Goal: Information Seeking & Learning: Learn about a topic

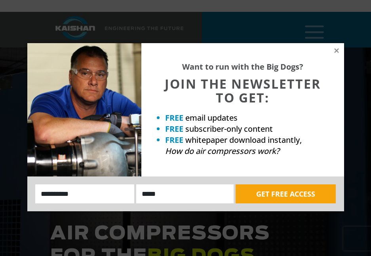
click at [367, 113] on div "Want to run with the Big Dogs? JOIN THE NEWSLETTER TO GET: FREE email updates F…" at bounding box center [185, 128] width 371 height 256
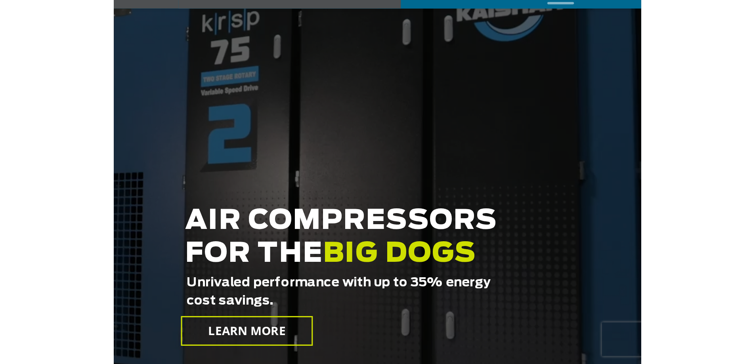
scroll to position [79, 0]
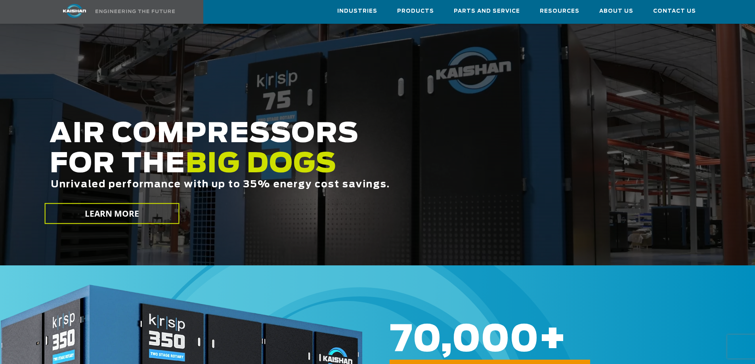
click at [132, 11] on img at bounding box center [135, 12] width 79 height 4
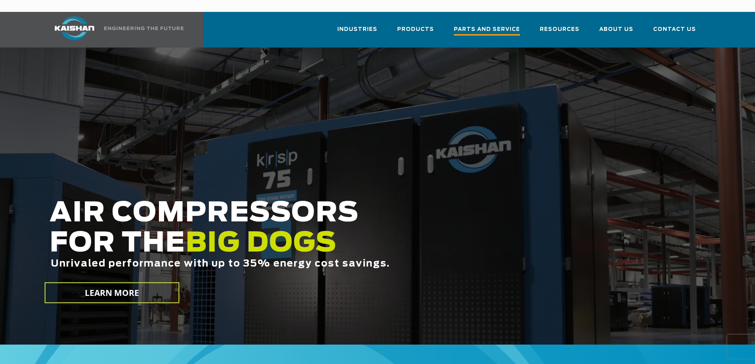
click at [511, 25] on span "Parts and Service" at bounding box center [487, 30] width 66 height 11
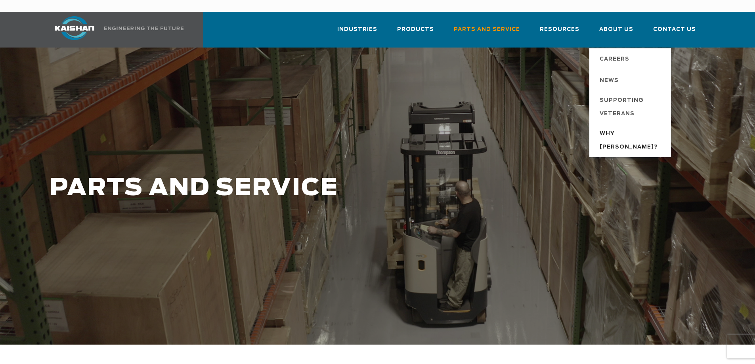
click at [626, 127] on span "Why [PERSON_NAME]?" at bounding box center [631, 140] width 63 height 27
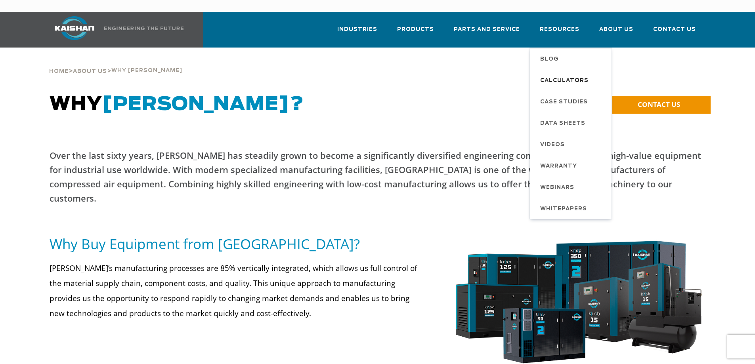
click at [569, 74] on span "Calculators" at bounding box center [564, 80] width 48 height 13
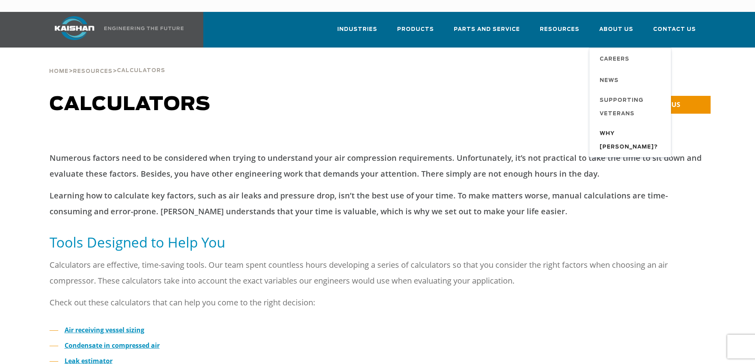
click at [621, 127] on span "Why [PERSON_NAME]?" at bounding box center [631, 140] width 63 height 27
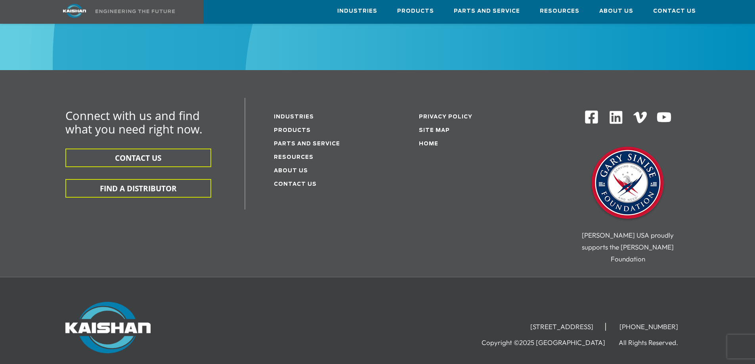
scroll to position [1030, 0]
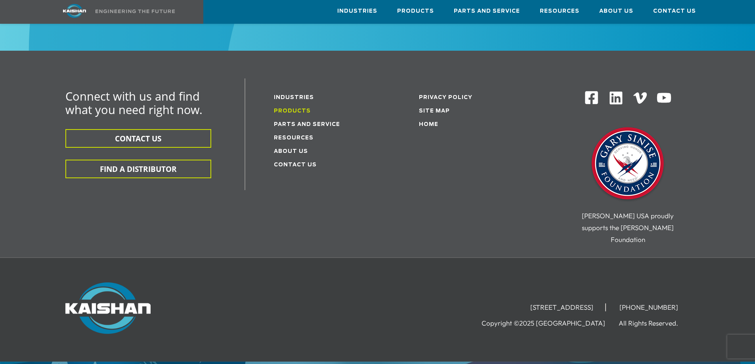
click at [298, 109] on link "Products" at bounding box center [292, 111] width 37 height 5
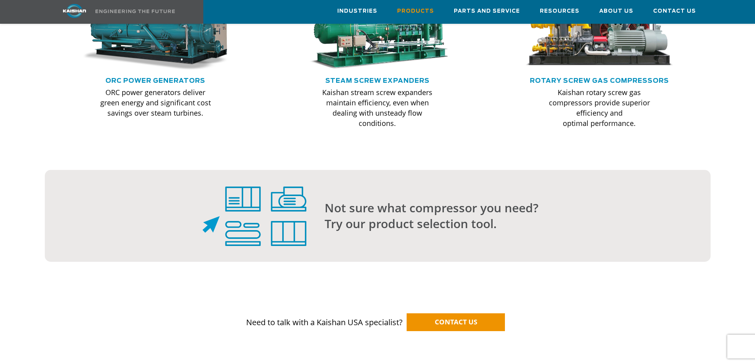
scroll to position [832, 0]
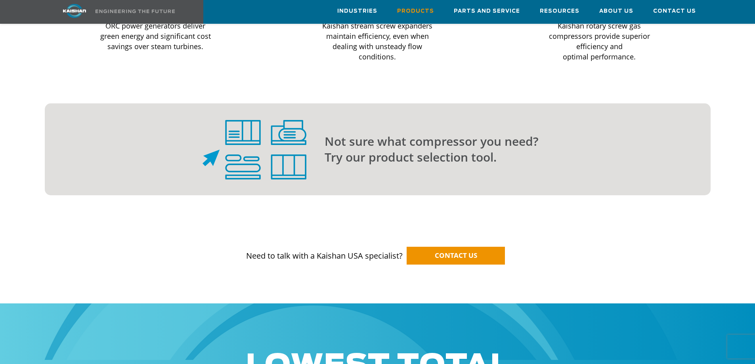
click at [384, 147] on p "Not sure what compressor you need? Try our product selection tool." at bounding box center [502, 150] width 354 height 32
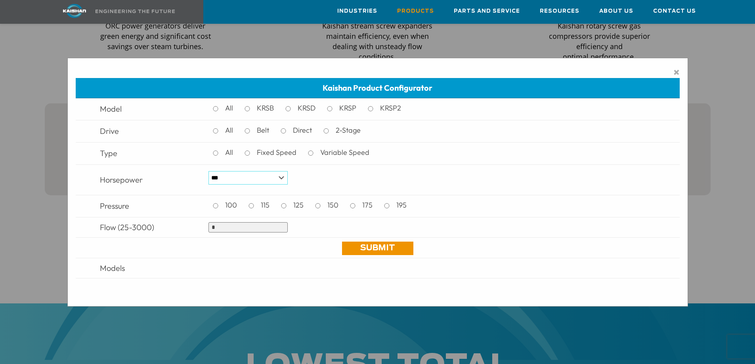
drag, startPoint x: 239, startPoint y: 181, endPoint x: 245, endPoint y: 181, distance: 5.9
click at [239, 181] on select "*** * *** ** ** ** ** ** ** ** ** ** *** *** *** *** *** *** *** *** *** *** ***" at bounding box center [247, 177] width 79 height 13
click at [247, 225] on input "*" at bounding box center [247, 227] width 79 height 10
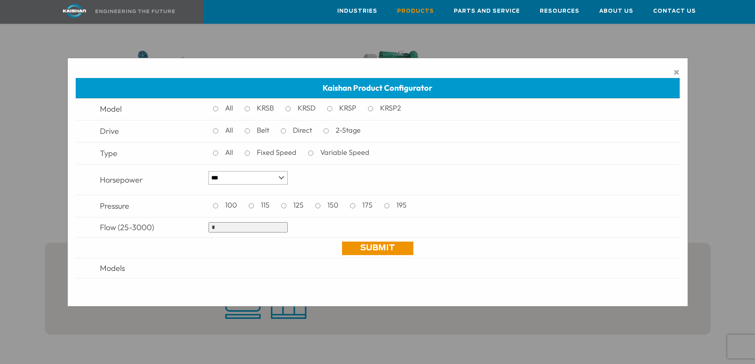
scroll to position [674, 0]
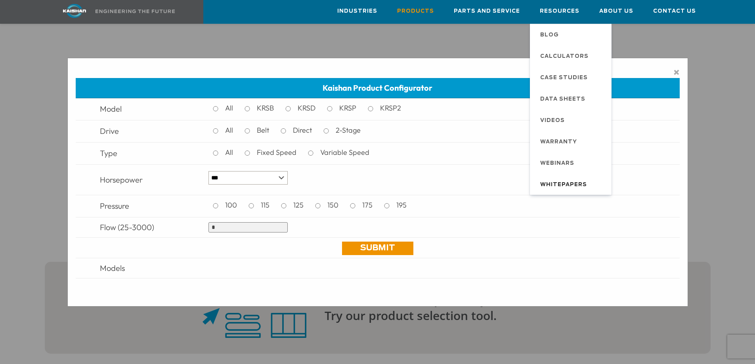
click at [573, 182] on span "Whitepapers" at bounding box center [563, 184] width 47 height 13
